Goal: Use online tool/utility: Utilize a website feature to perform a specific function

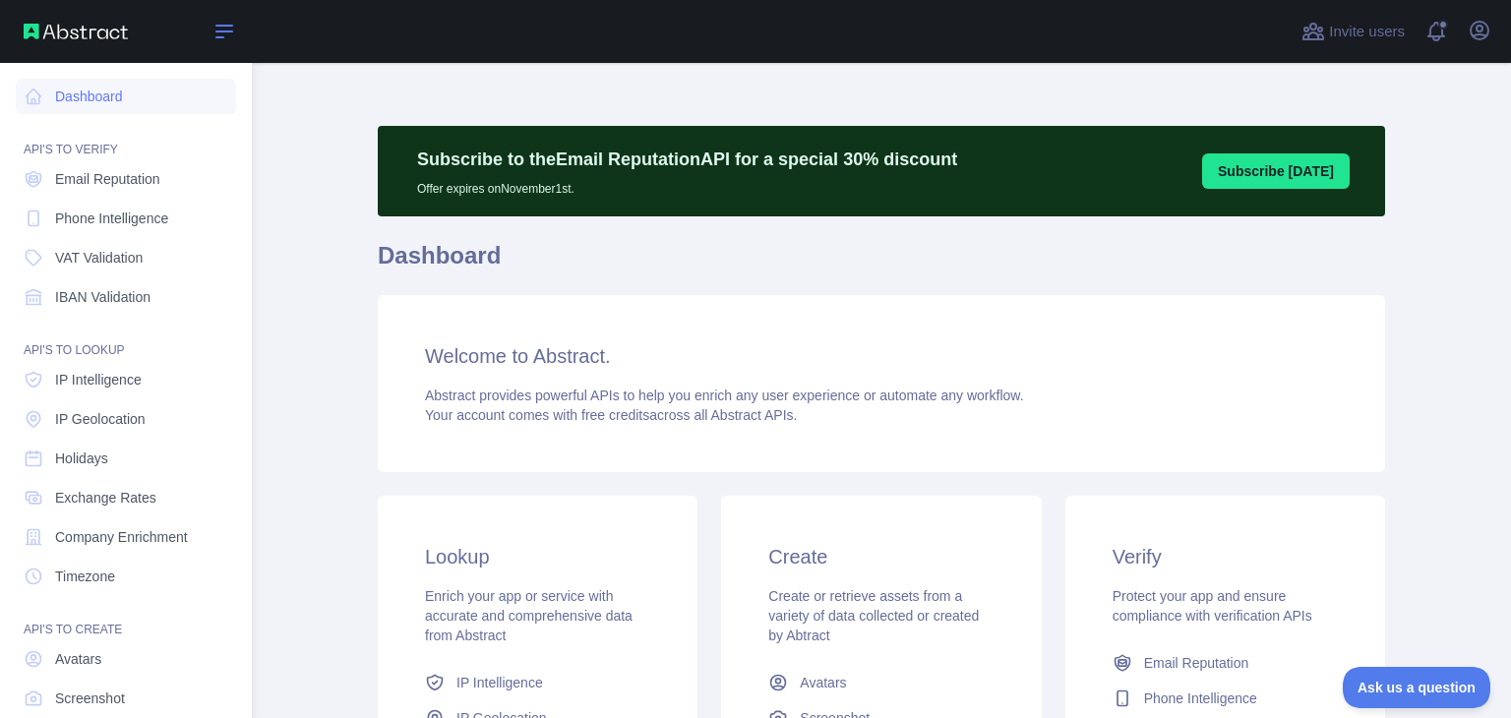
click at [222, 33] on icon at bounding box center [224, 32] width 24 height 24
click at [87, 87] on link "Dashboard" at bounding box center [126, 96] width 220 height 35
click at [84, 99] on link "Dashboard" at bounding box center [126, 96] width 220 height 35
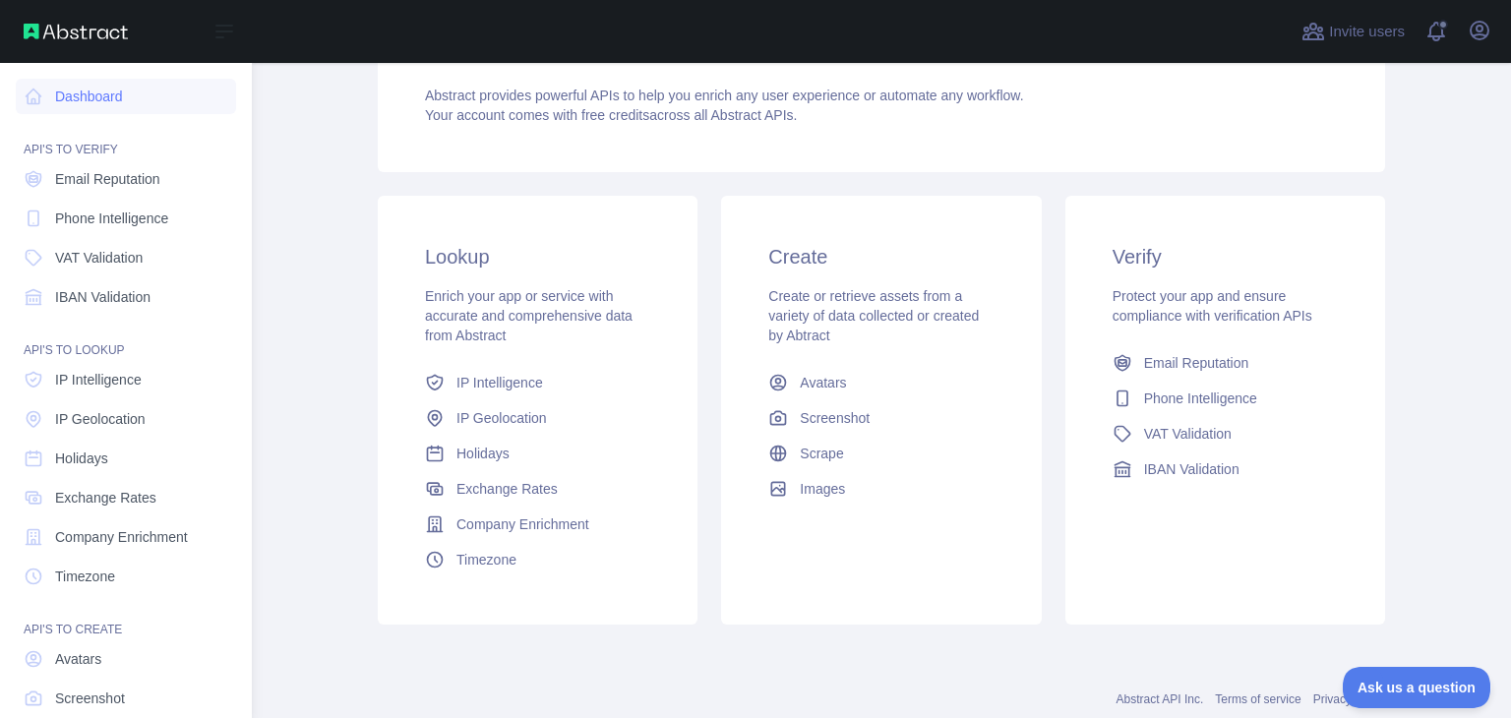
scroll to position [294, 0]
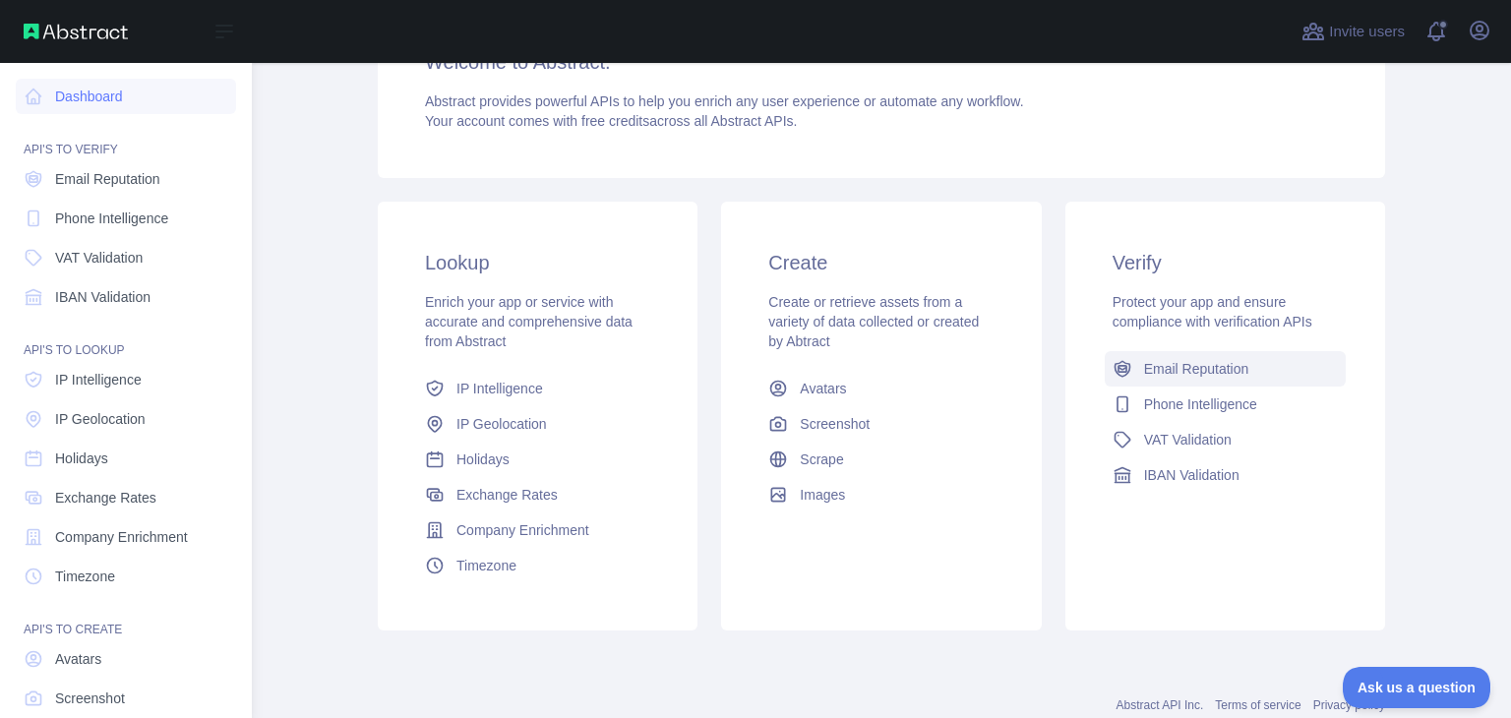
click at [1178, 371] on span "Email Reputation" at bounding box center [1196, 369] width 105 height 20
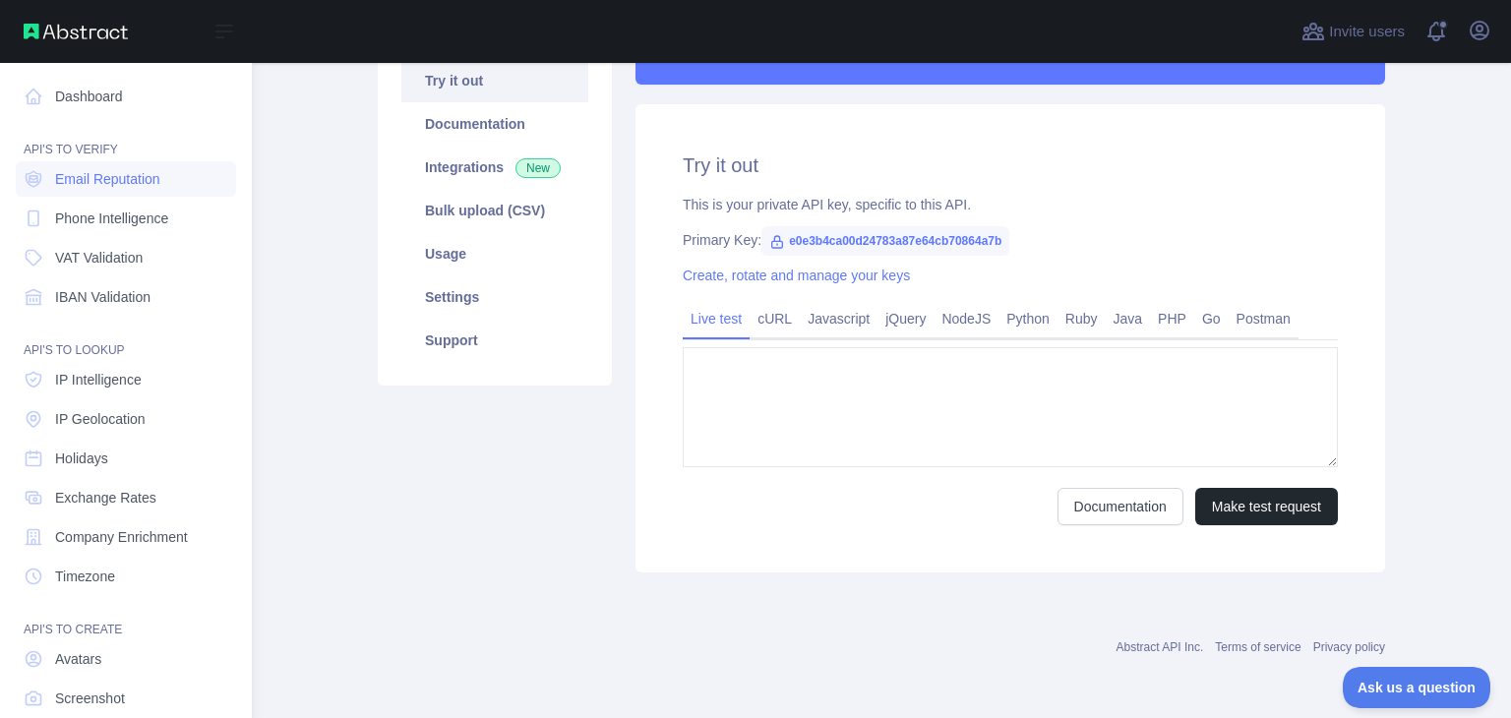
type textarea "**********"
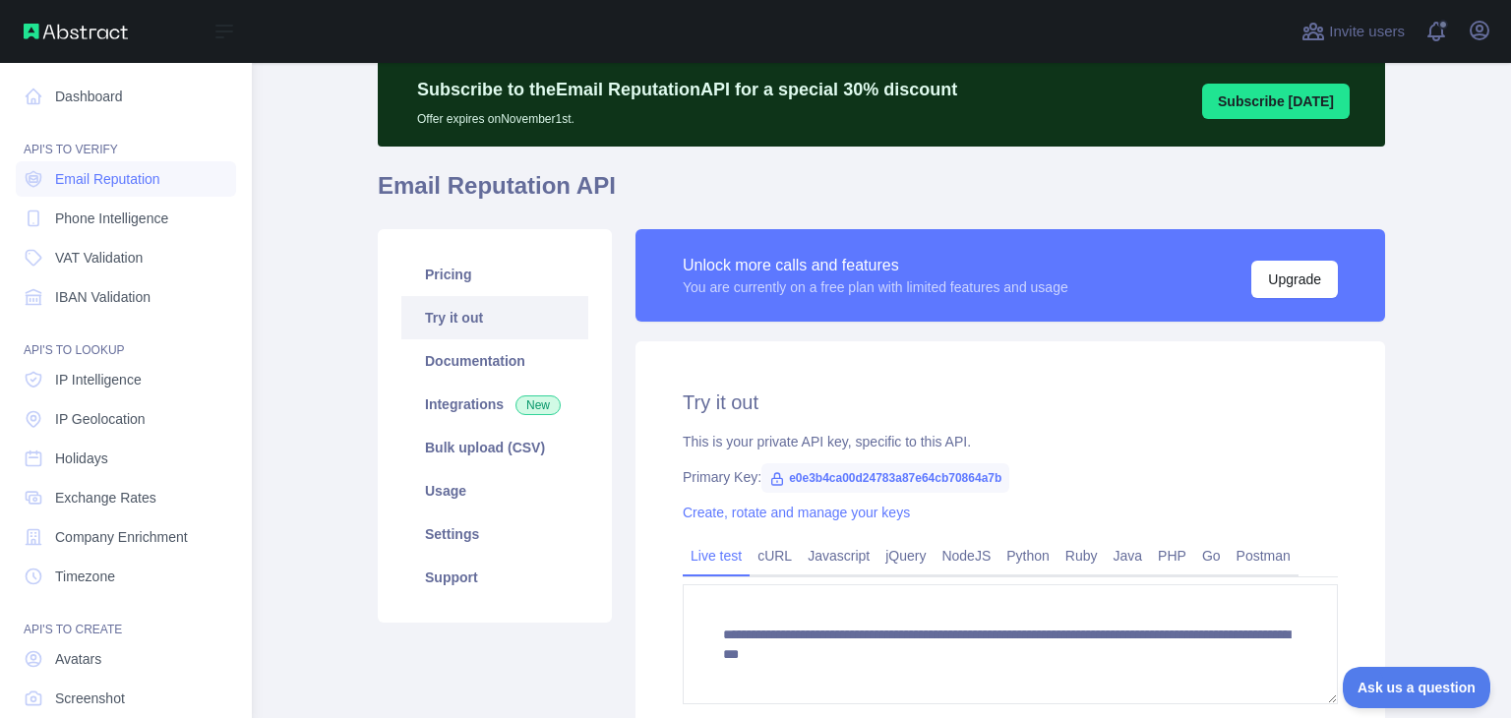
scroll to position [69, 0]
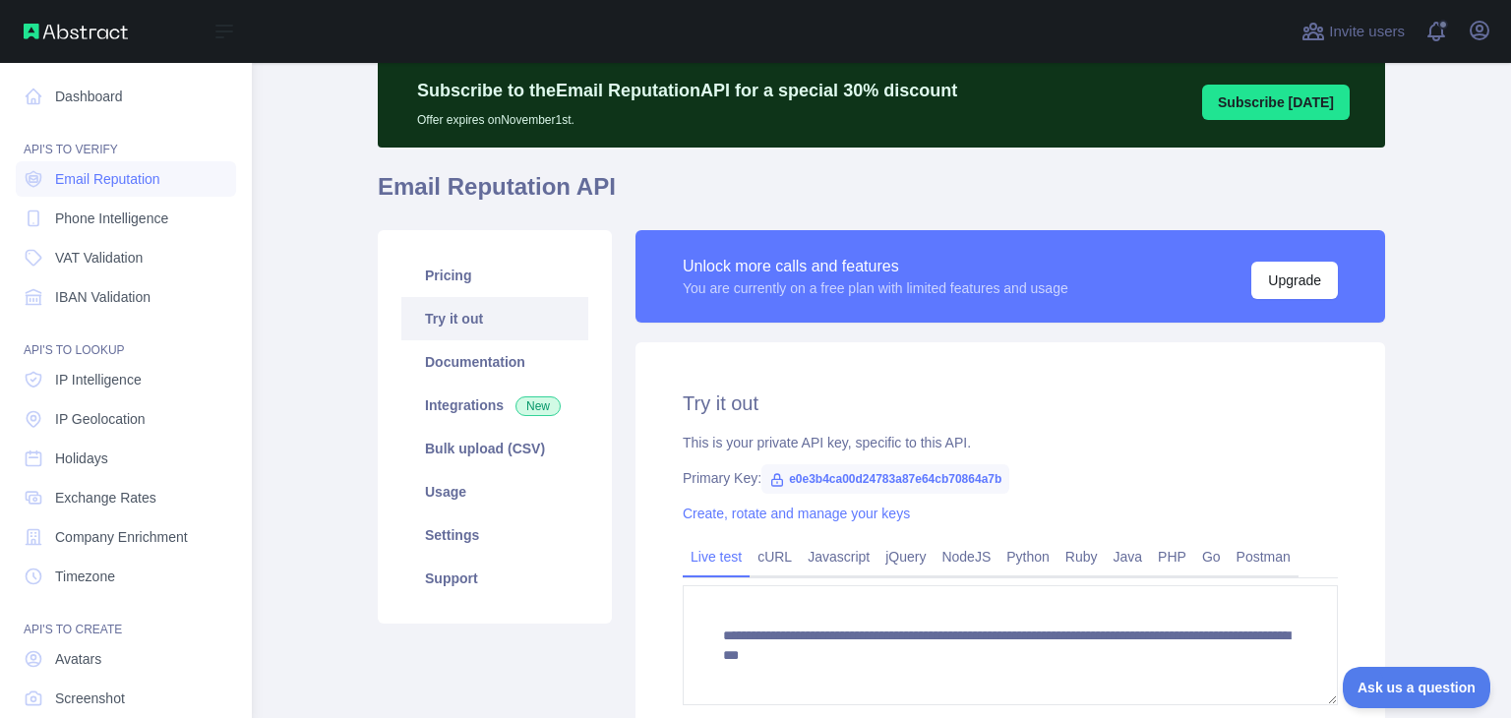
click at [490, 317] on link "Try it out" at bounding box center [494, 318] width 187 height 43
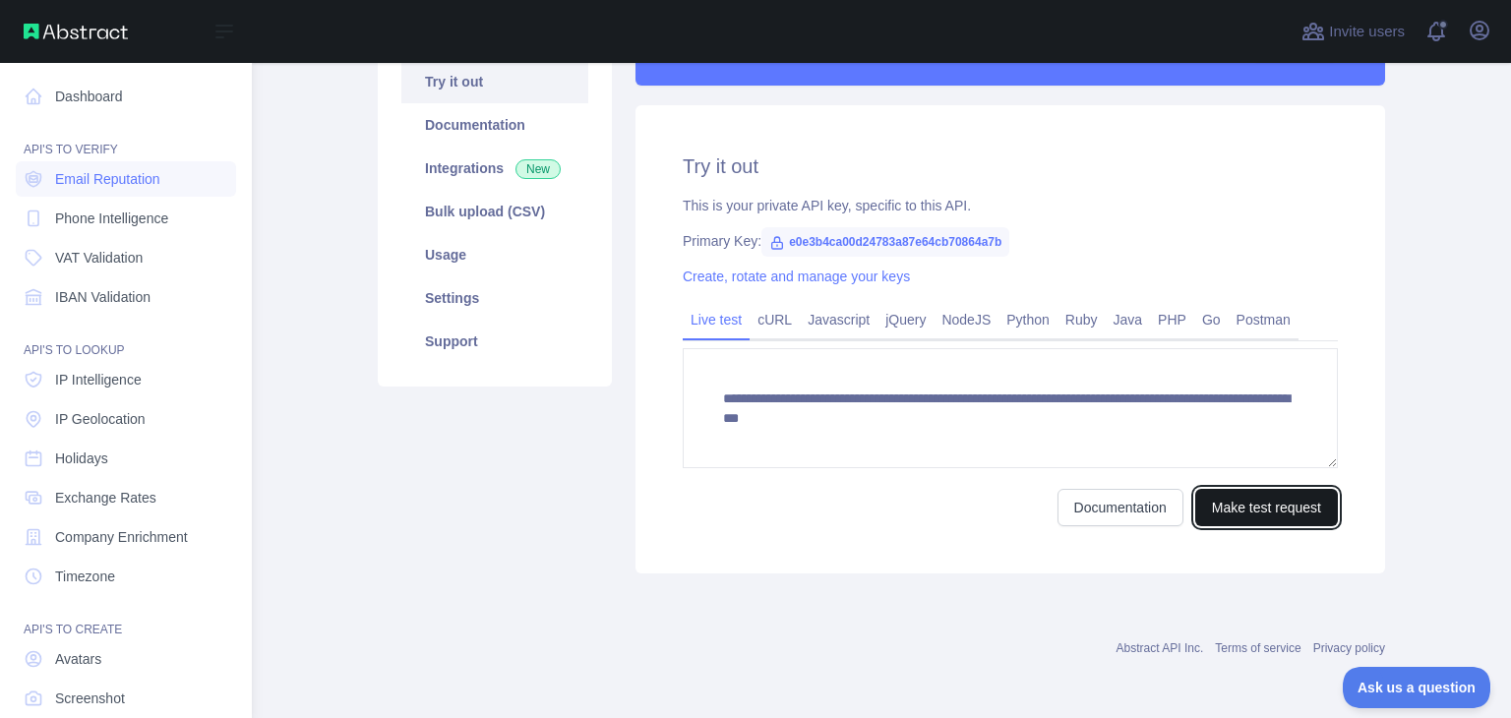
click at [1258, 493] on button "Make test request" at bounding box center [1266, 507] width 143 height 37
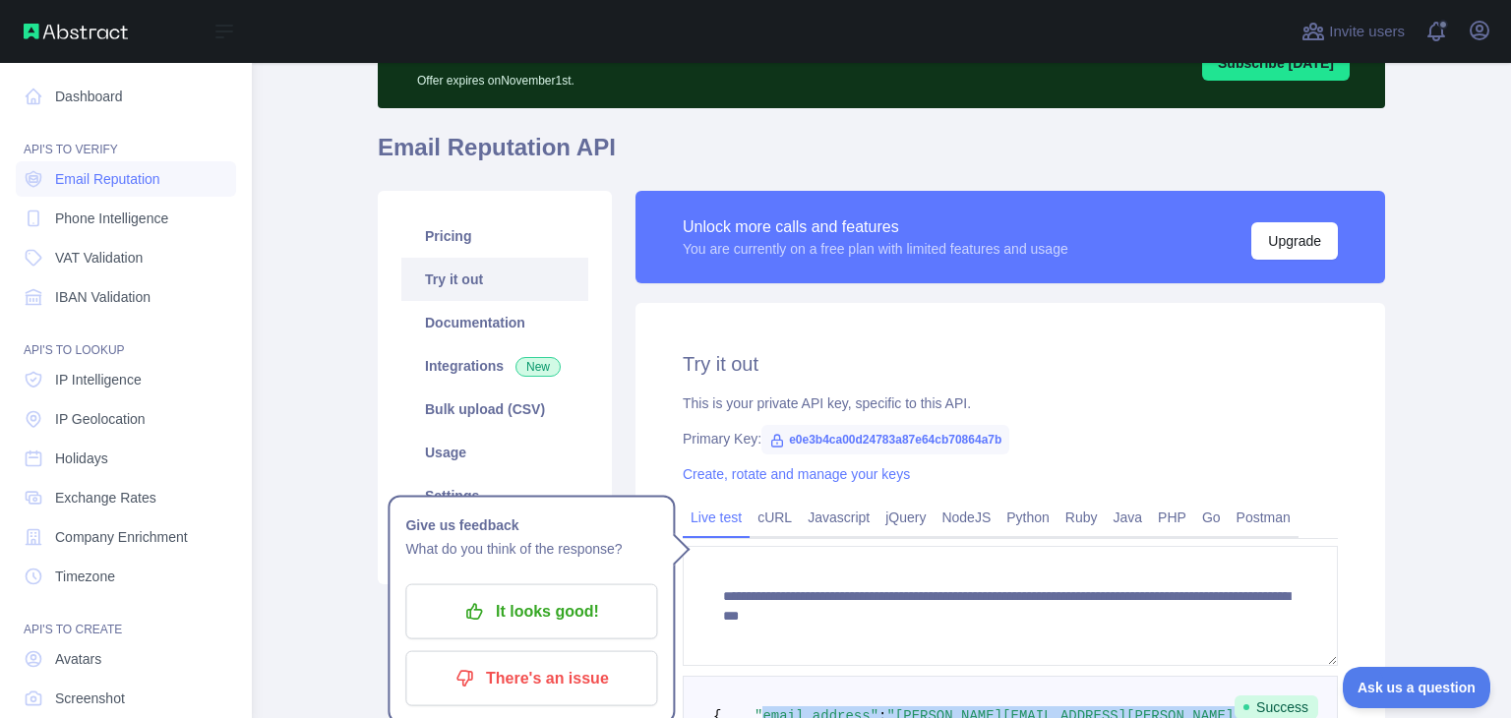
scroll to position [145, 0]
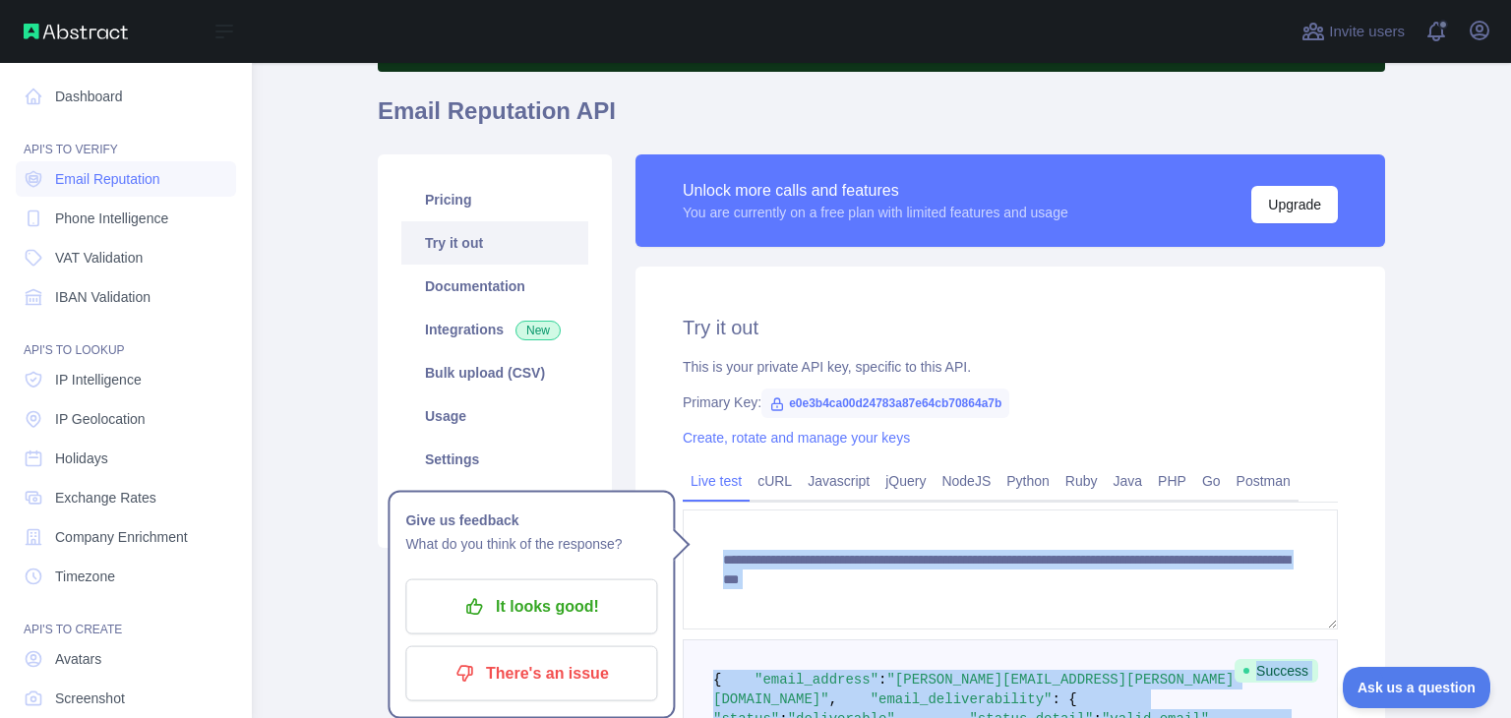
drag, startPoint x: 867, startPoint y: 438, endPoint x: 720, endPoint y: 565, distance: 193.8
copy form "**********"
